Goal: Task Accomplishment & Management: Use online tool/utility

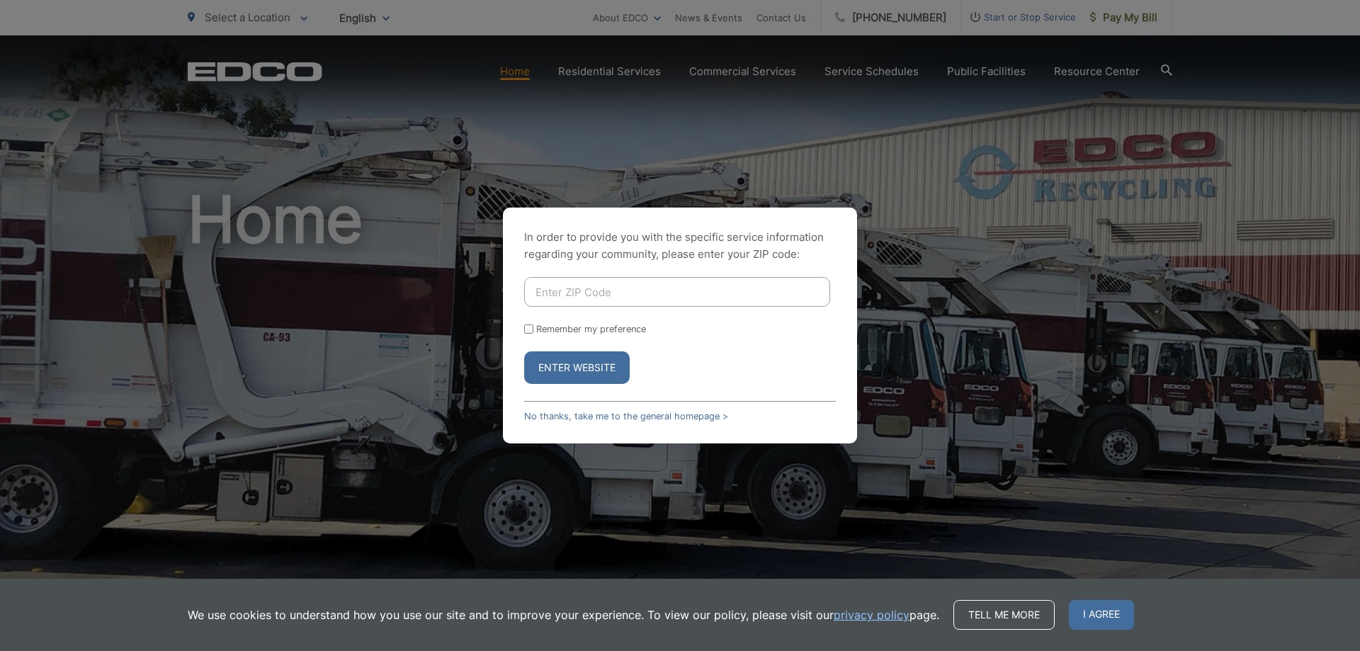
click at [609, 294] on input "Enter ZIP Code" at bounding box center [677, 292] width 306 height 30
type input "91945"
click at [591, 360] on button "Enter Website" at bounding box center [577, 367] width 106 height 33
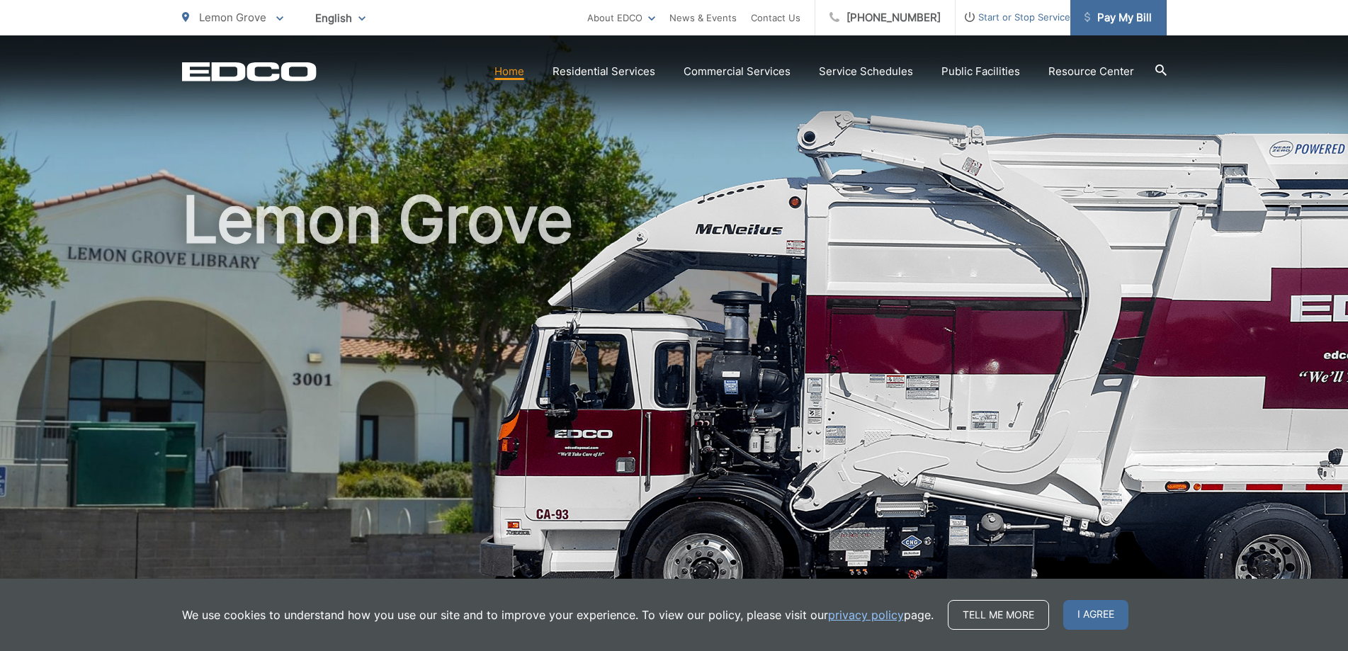
click at [1123, 12] on span "Pay My Bill" at bounding box center [1117, 17] width 67 height 17
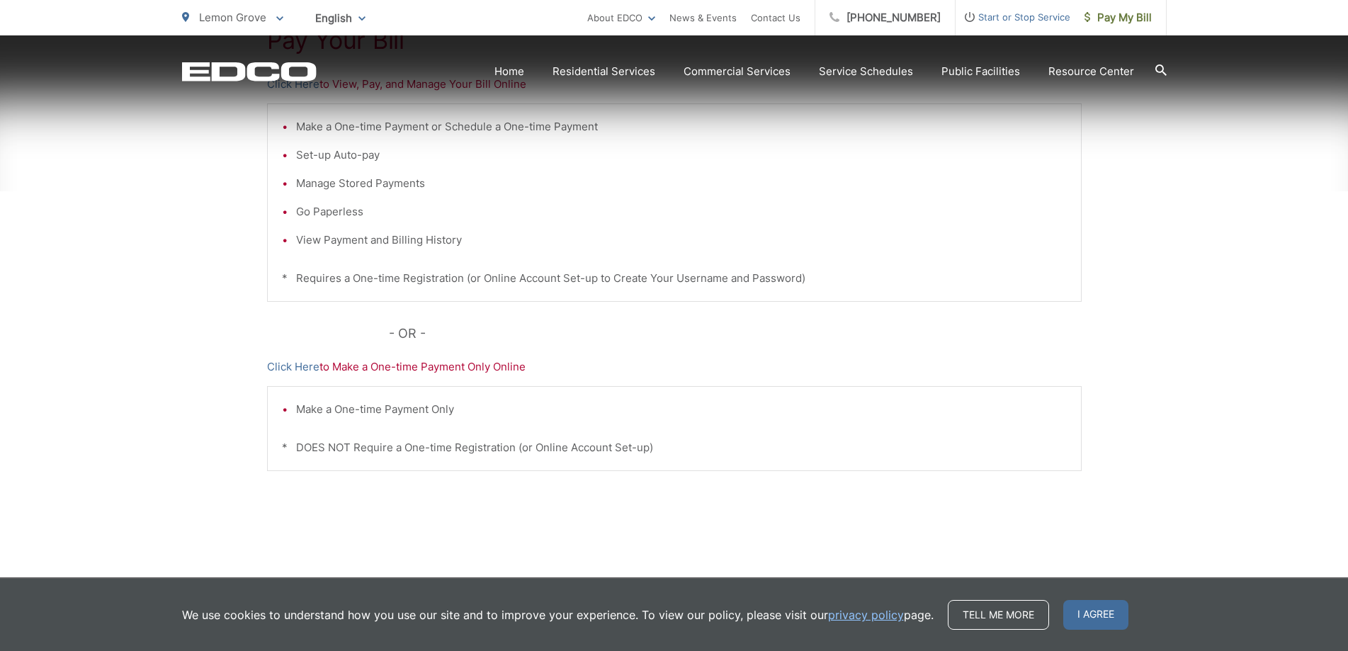
scroll to position [354, 0]
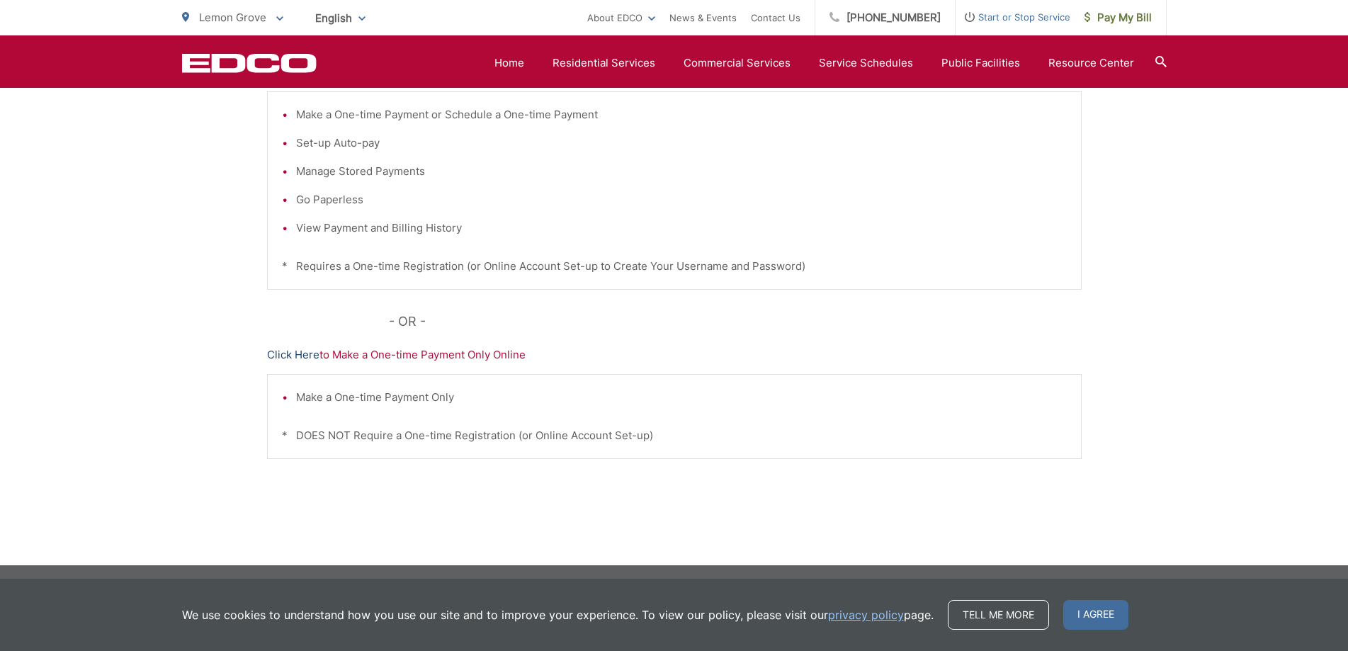
click at [291, 352] on link "Click Here" at bounding box center [293, 354] width 52 height 17
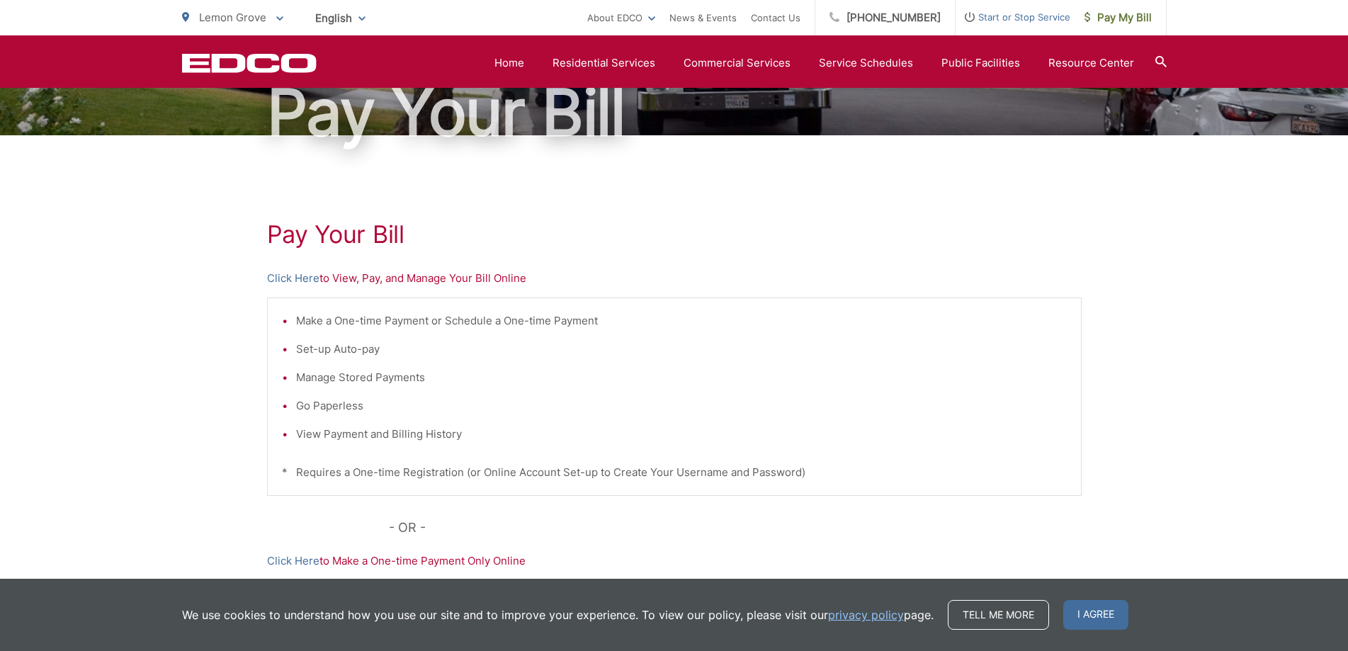
scroll to position [0, 0]
